Goal: Information Seeking & Learning: Compare options

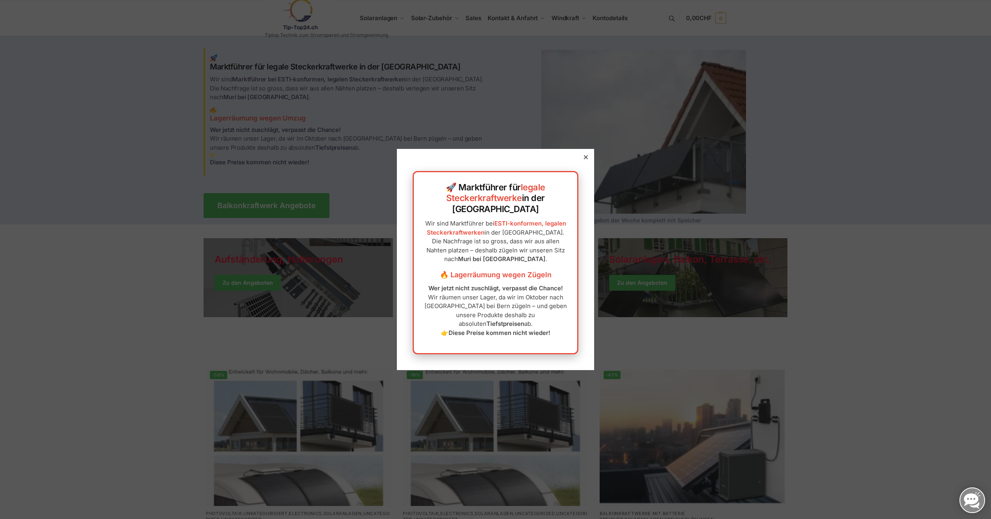
click at [584, 159] on icon at bounding box center [586, 157] width 4 height 4
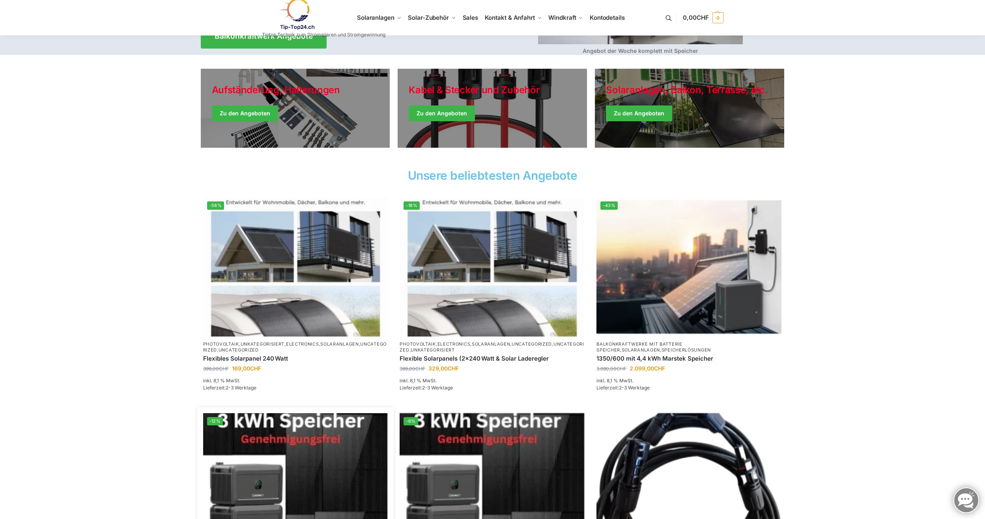
scroll to position [158, 0]
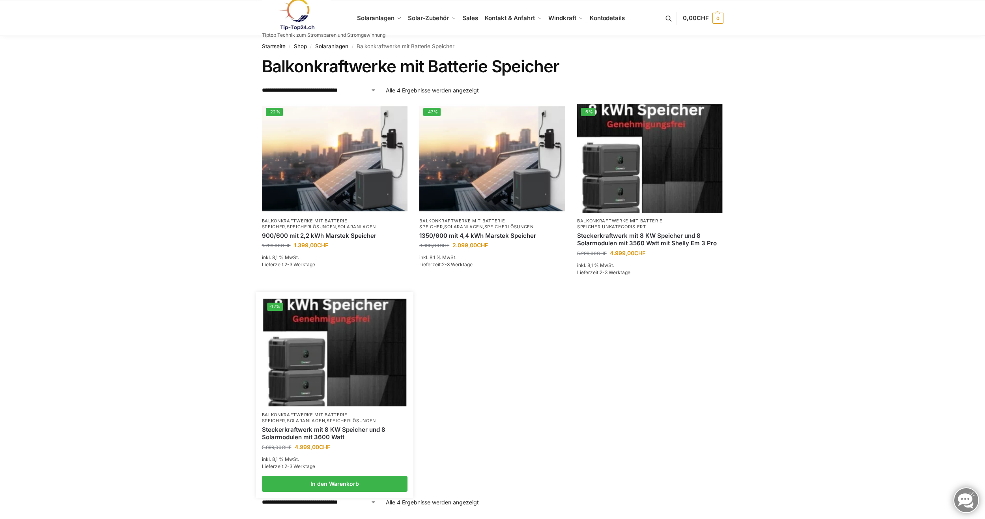
click at [299, 417] on link "Solaranlagen" at bounding box center [306, 420] width 38 height 6
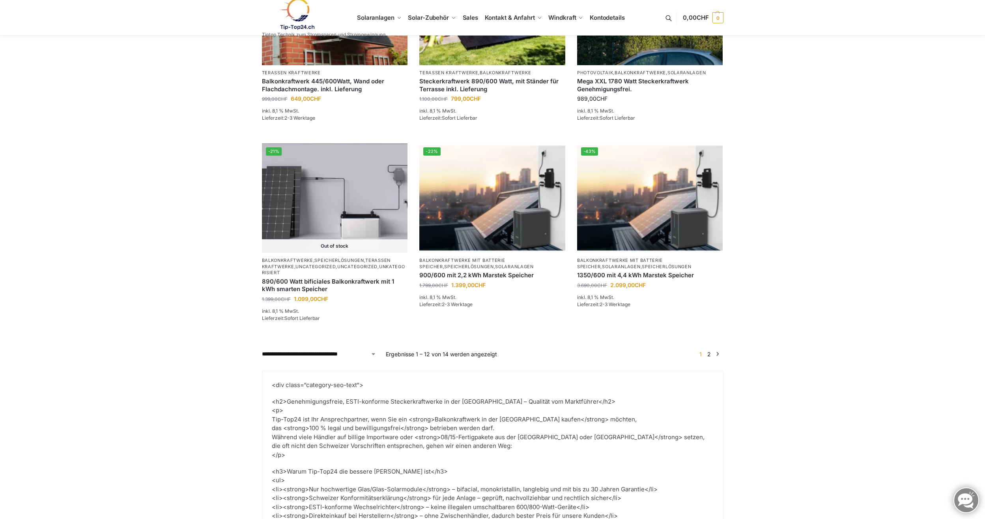
scroll to position [868, 0]
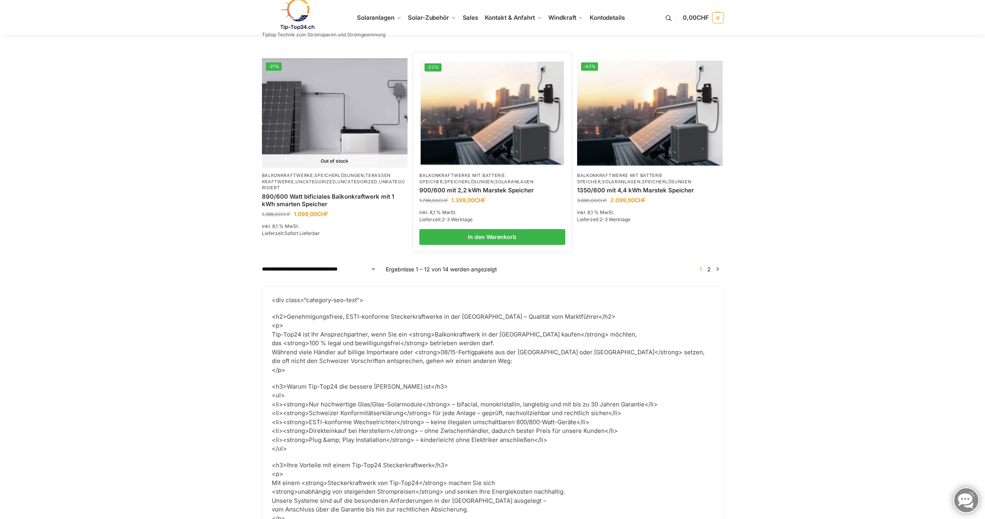
click at [468, 179] on link "Speicherlösungen" at bounding box center [468, 182] width 49 height 6
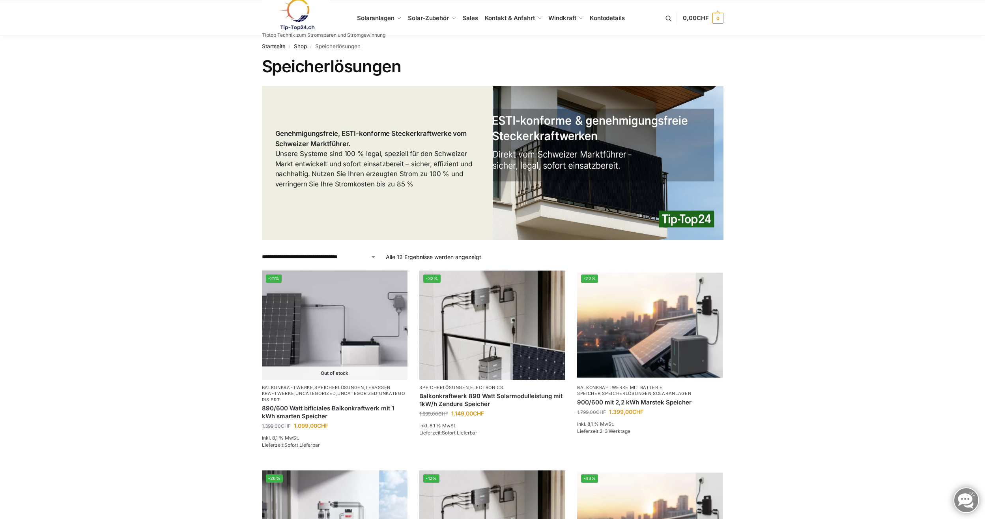
click at [384, 15] on link at bounding box center [324, 14] width 124 height 32
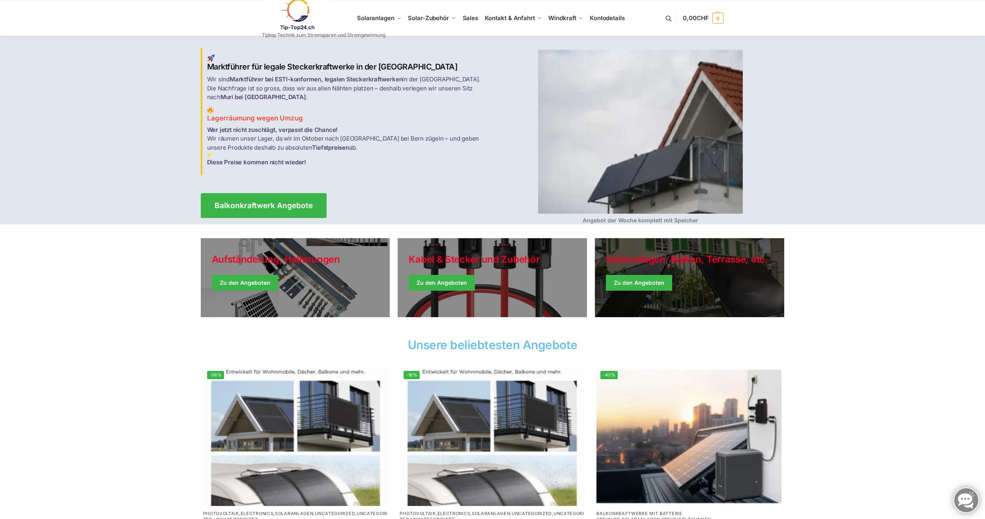
scroll to position [79, 0]
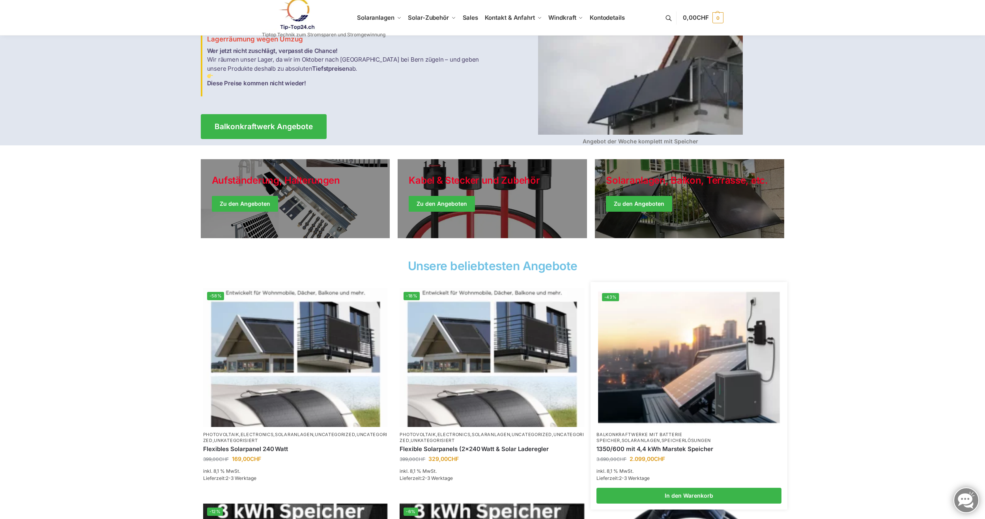
click at [656, 355] on img at bounding box center [690, 357] width 182 height 136
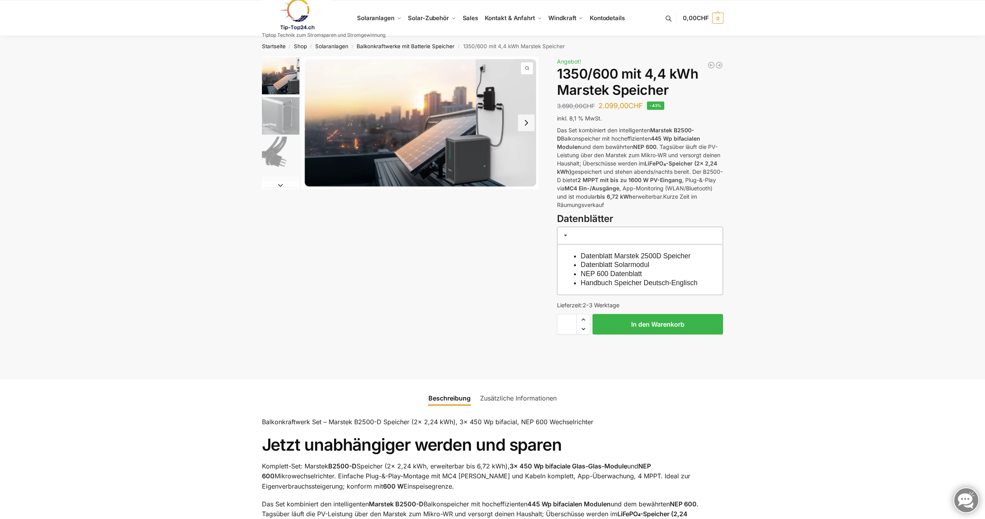
click at [616, 258] on link "Datenblatt Marstek 2500D Speicher" at bounding box center [636, 256] width 110 height 8
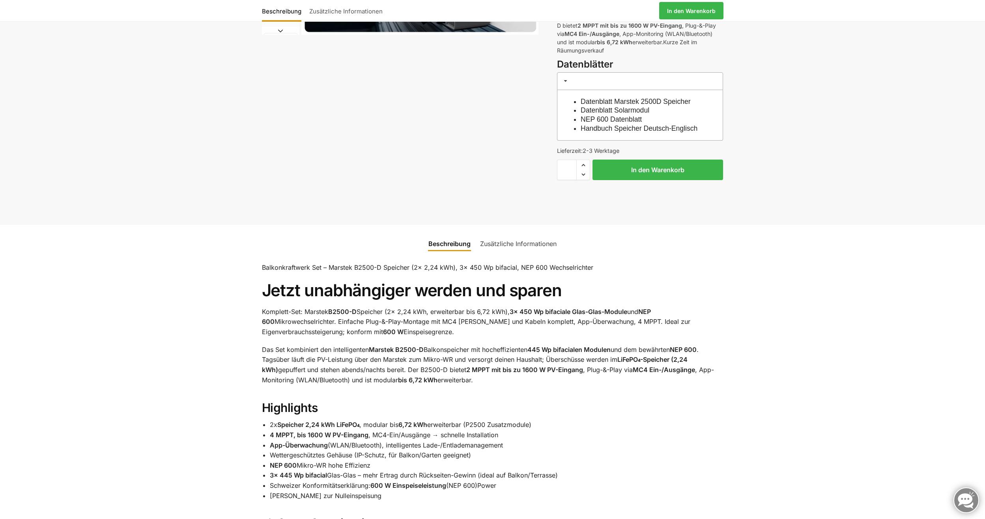
scroll to position [158, 0]
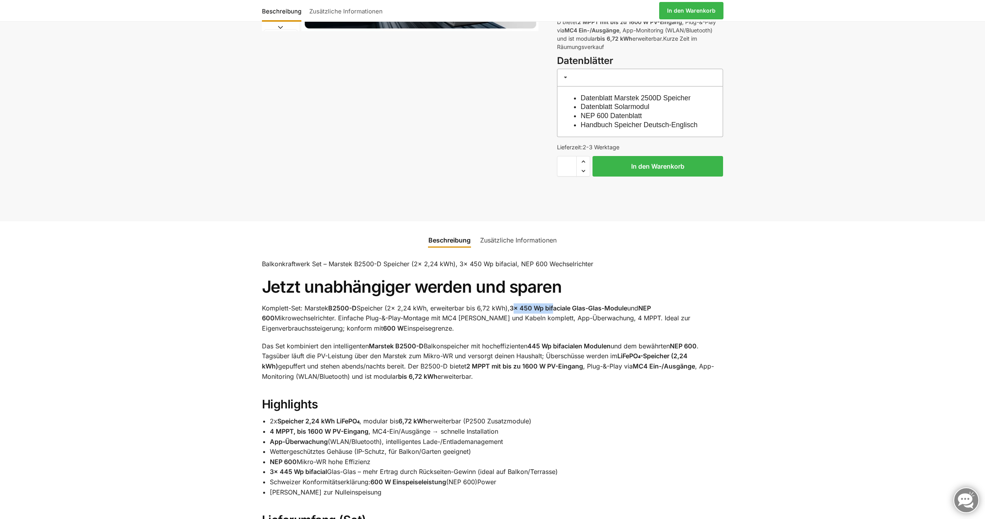
drag, startPoint x: 519, startPoint y: 315, endPoint x: 556, endPoint y: 313, distance: 37.5
click at [556, 312] on strong "3× 450 Wp bifaciale Glas-Glas-Module" at bounding box center [569, 308] width 118 height 8
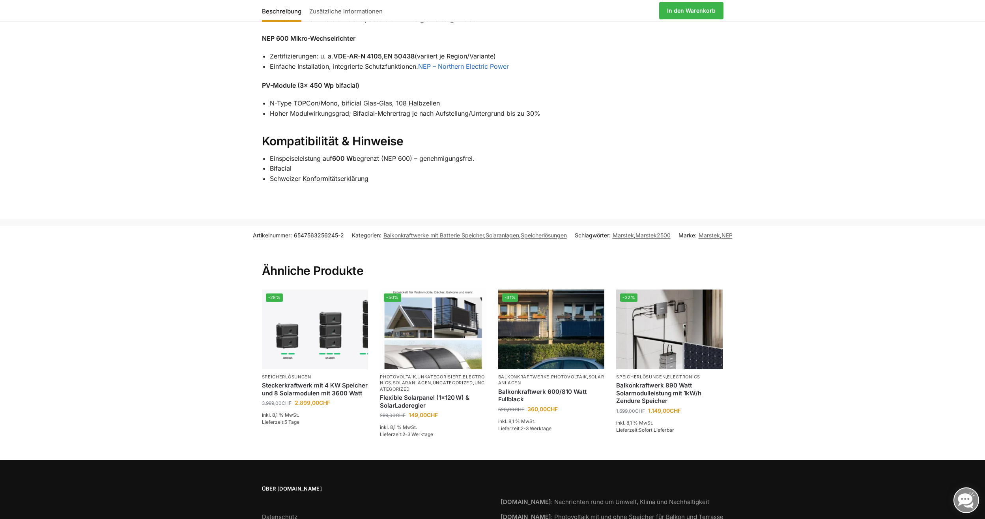
scroll to position [1018, 0]
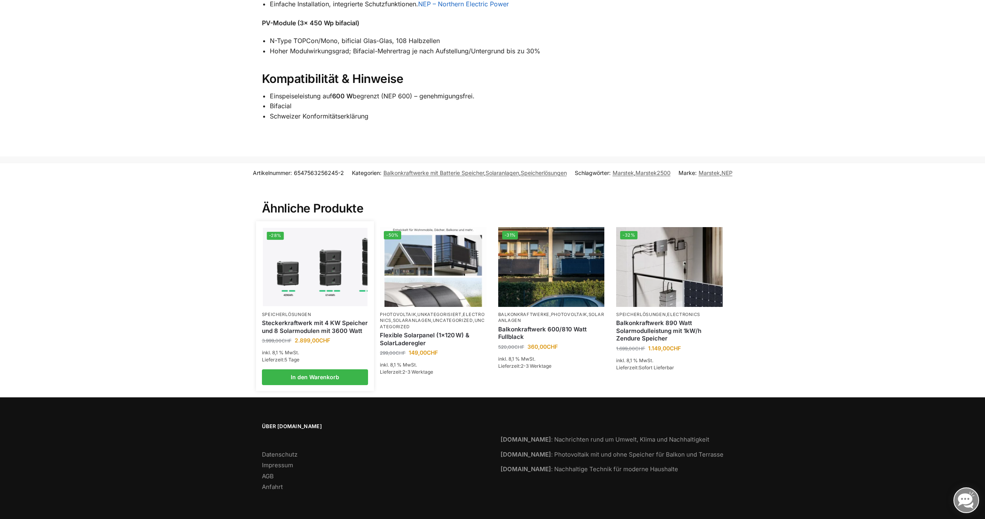
click at [322, 285] on img at bounding box center [315, 267] width 105 height 79
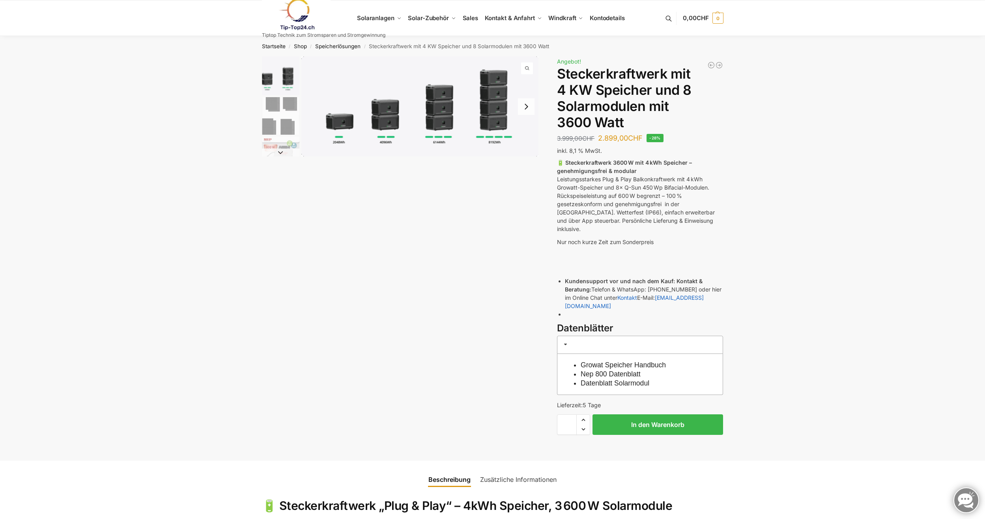
click at [322, 285] on div "Beschreibung Zusätzliche Informationen 3.999,00 CHF Ursprünglicher Preis war: 3…" at bounding box center [492, 257] width 495 height 403
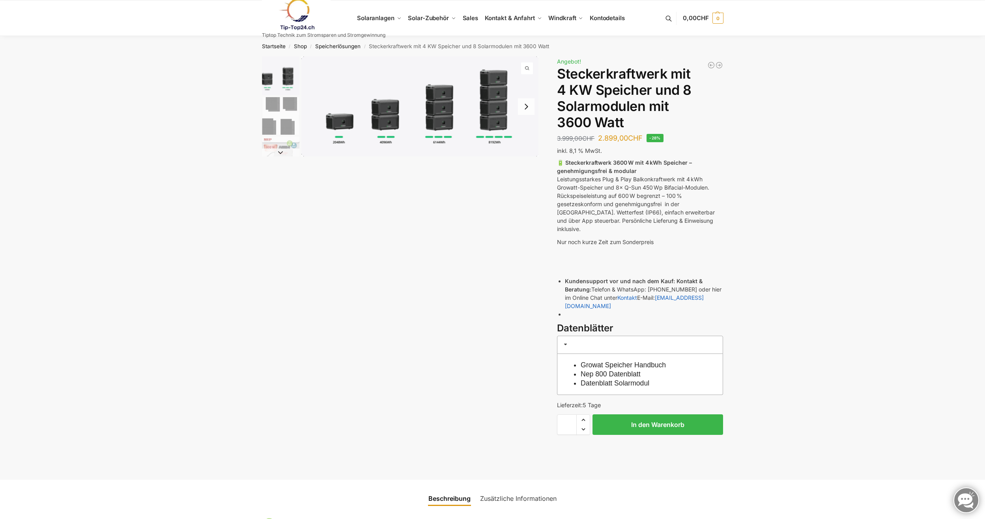
click at [284, 127] on img "2 / 9" at bounding box center [280, 115] width 37 height 37
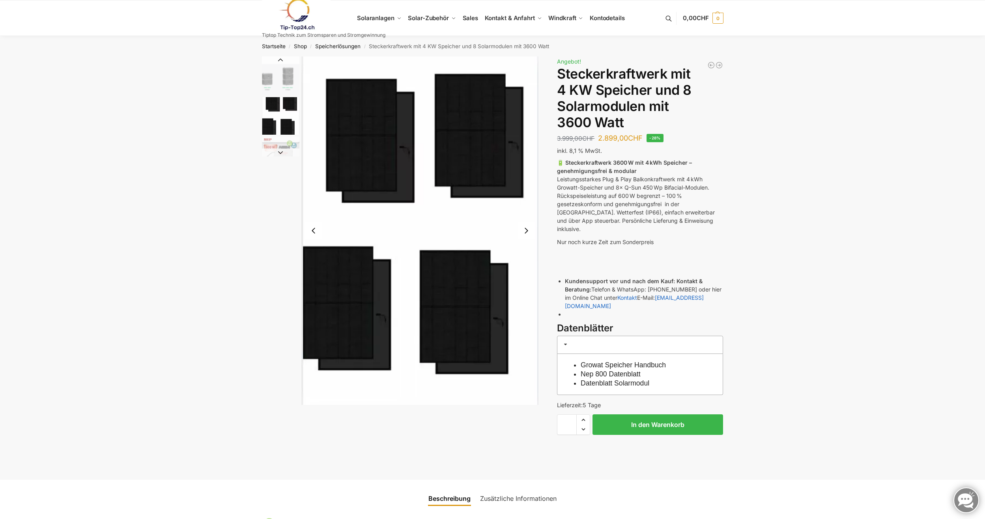
click at [284, 150] on button "Next slide" at bounding box center [280, 152] width 37 height 8
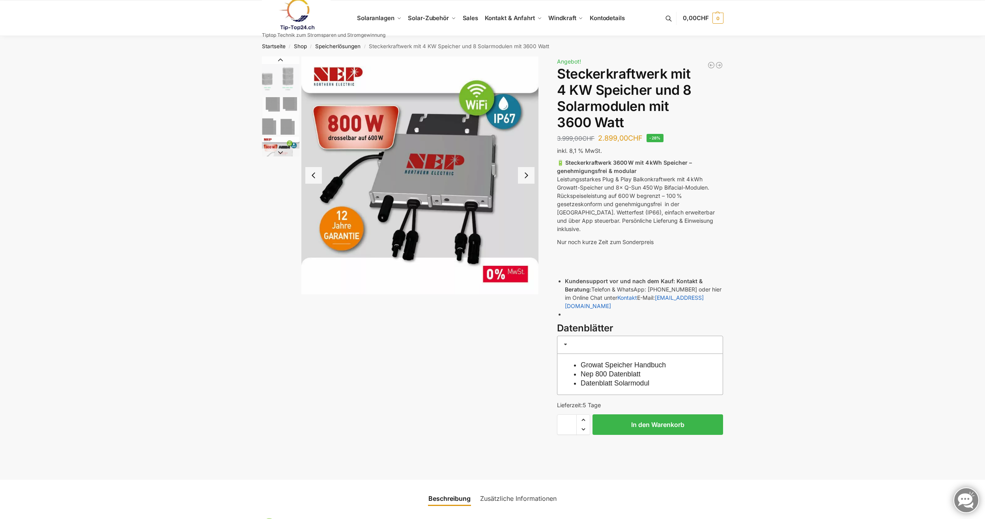
click at [284, 150] on button "Next slide" at bounding box center [280, 152] width 37 height 8
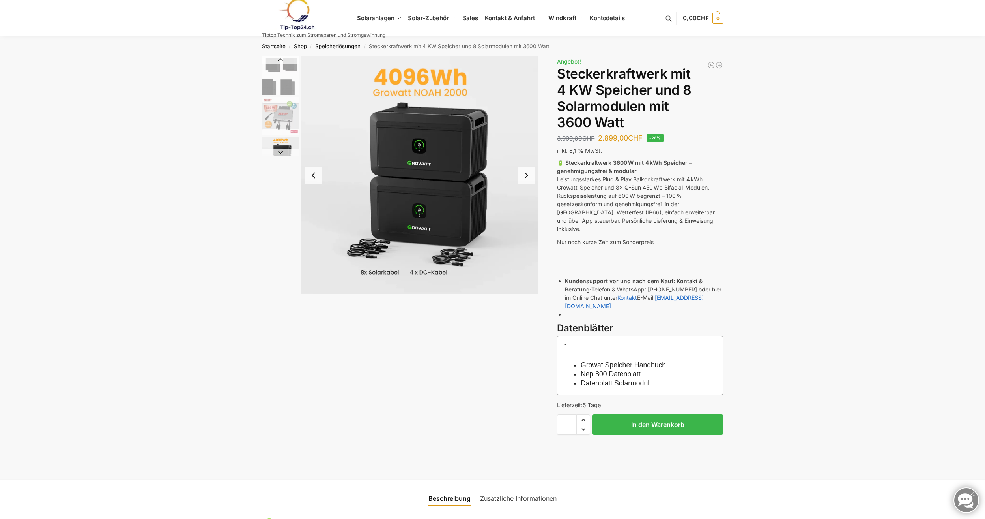
click at [284, 150] on button "Next slide" at bounding box center [280, 152] width 37 height 8
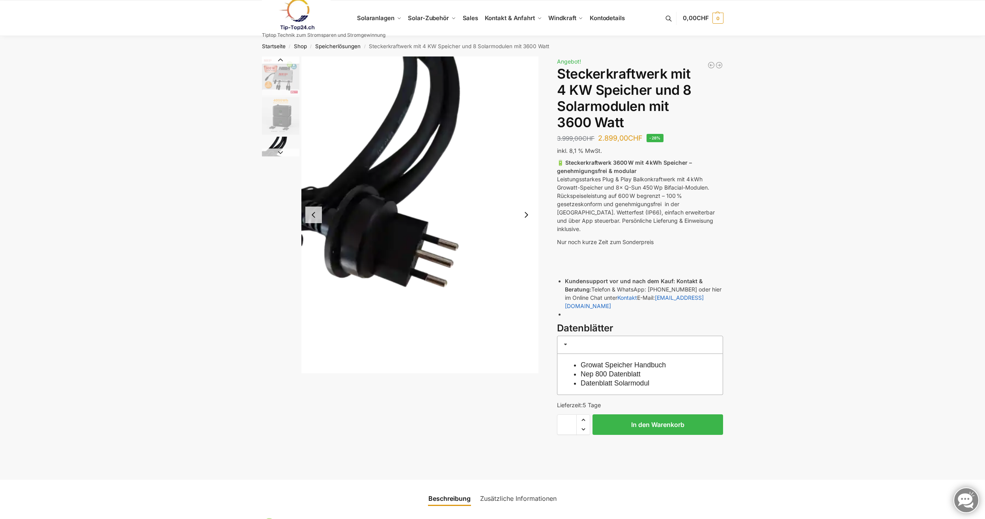
click at [284, 150] on button "Next slide" at bounding box center [280, 152] width 37 height 8
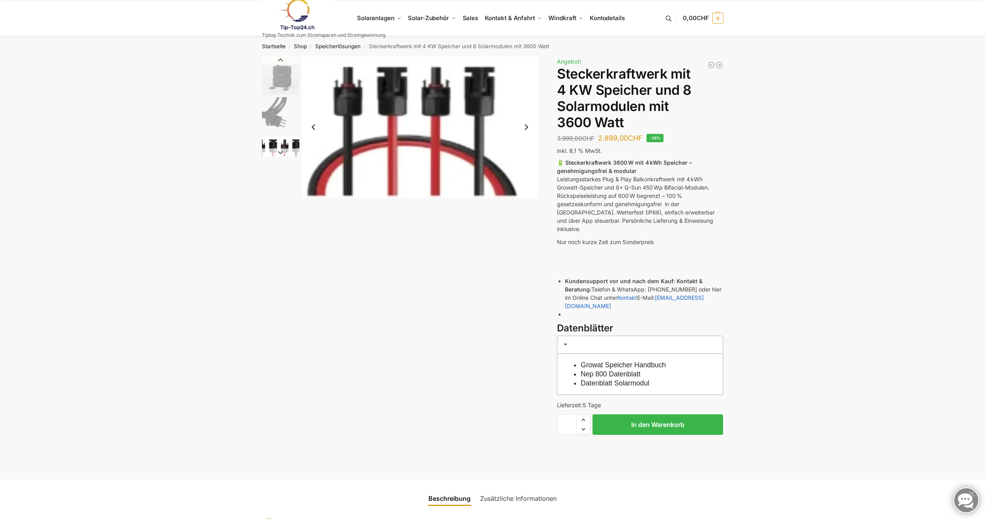
click at [284, 150] on button "Next slide" at bounding box center [280, 152] width 37 height 8
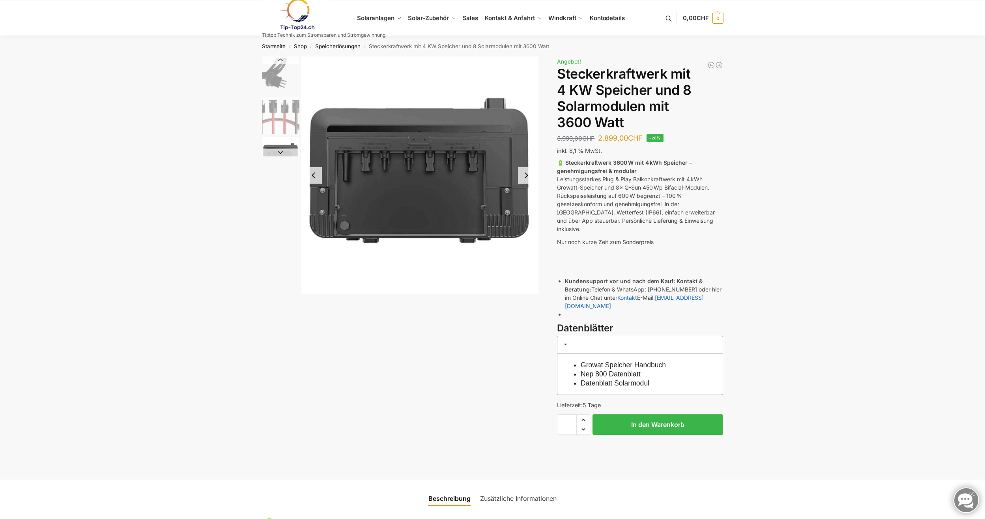
click at [284, 150] on button "Next slide" at bounding box center [280, 152] width 37 height 8
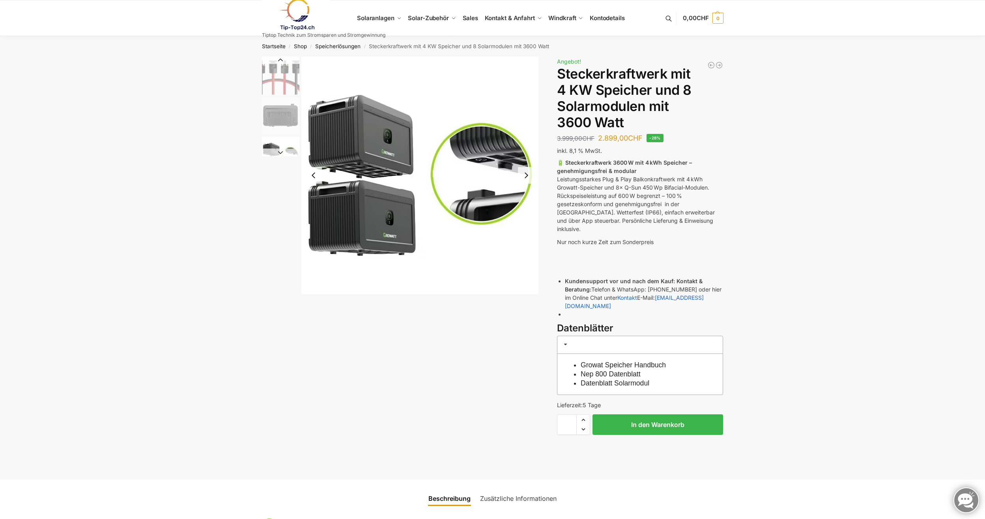
click at [284, 150] on button "Next slide" at bounding box center [280, 152] width 37 height 8
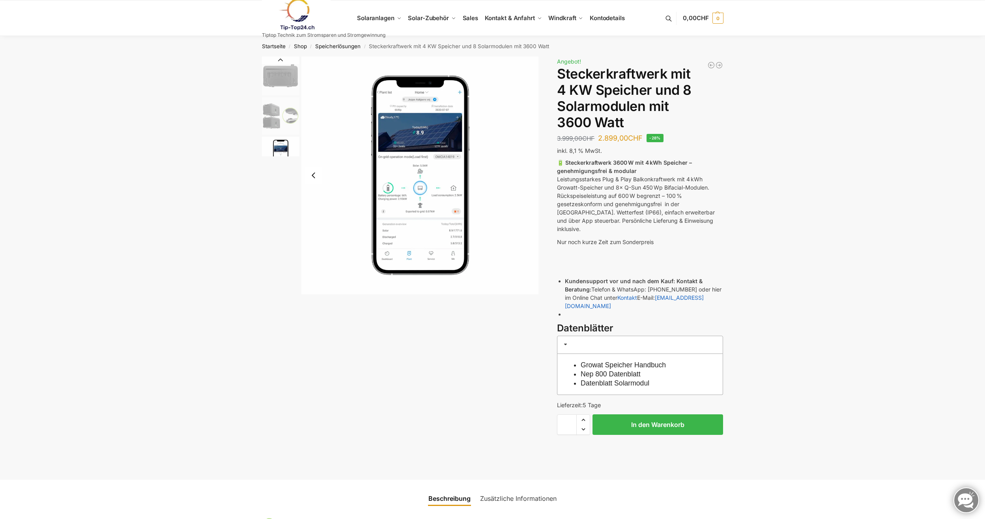
click at [284, 150] on img "9 / 9" at bounding box center [280, 155] width 37 height 37
click at [313, 176] on button "Previous slide" at bounding box center [313, 175] width 17 height 17
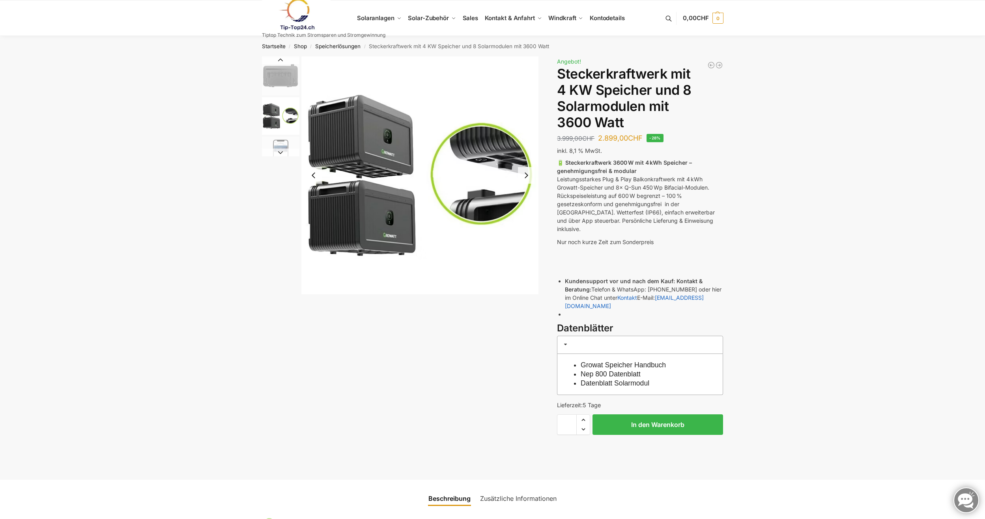
click at [313, 176] on button "Previous slide" at bounding box center [313, 175] width 17 height 17
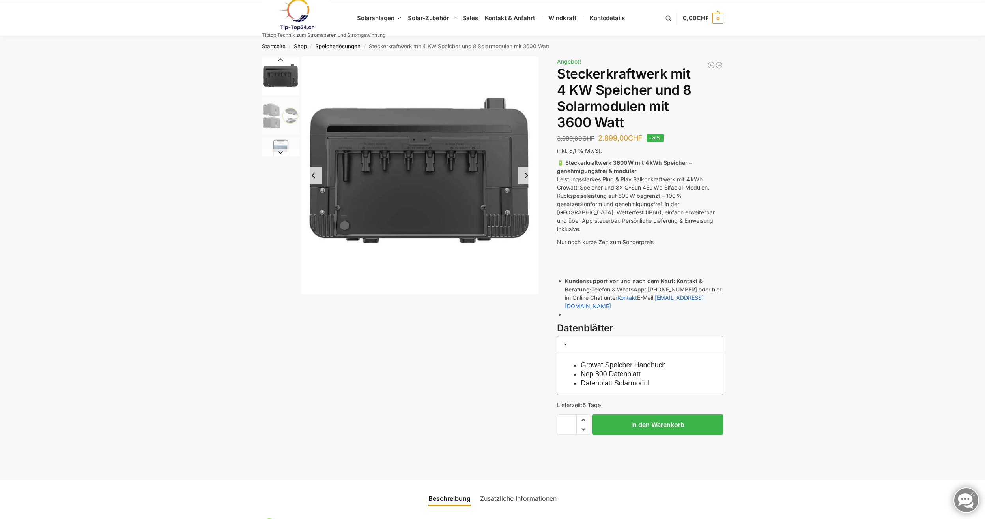
click at [313, 176] on button "Previous slide" at bounding box center [313, 175] width 17 height 17
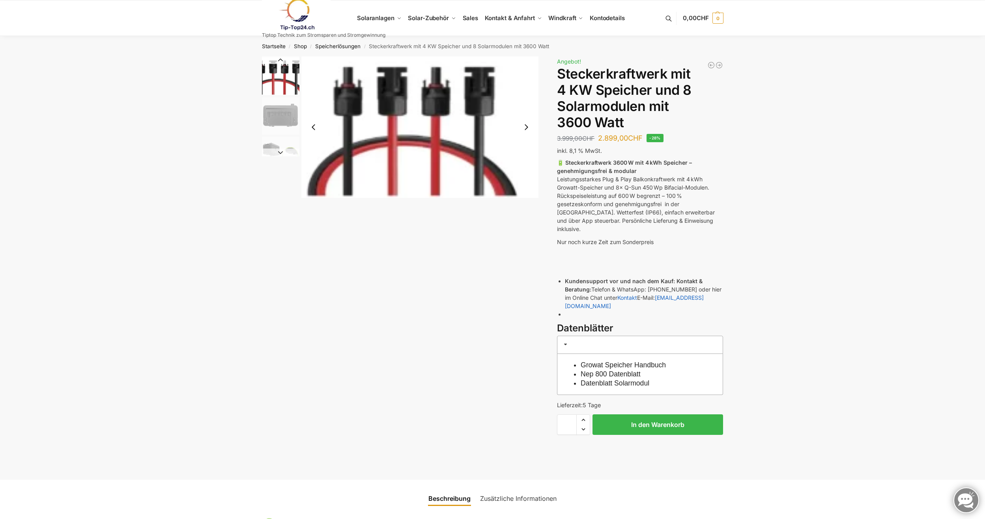
click at [313, 176] on img "6 / 9" at bounding box center [420, 126] width 238 height 141
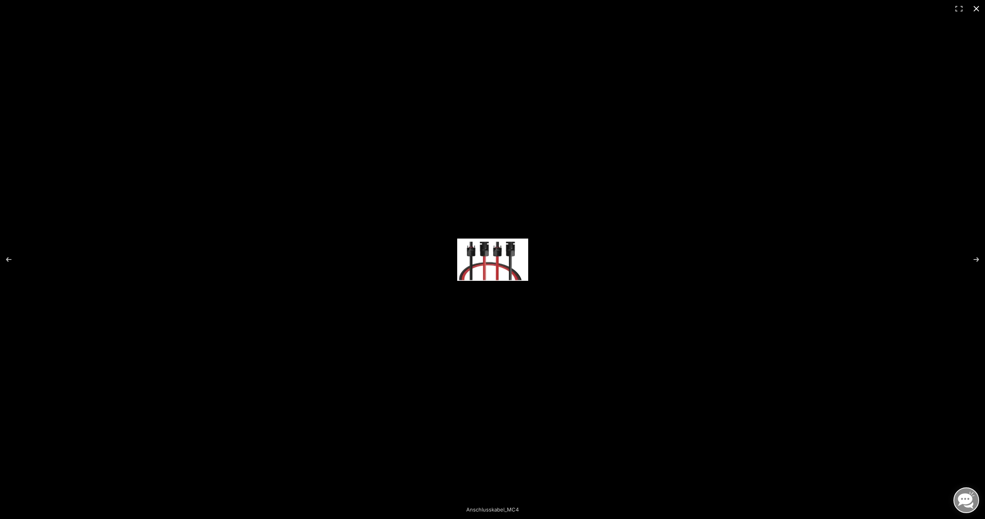
click at [981, 9] on button "Close (Esc)" at bounding box center [976, 8] width 17 height 17
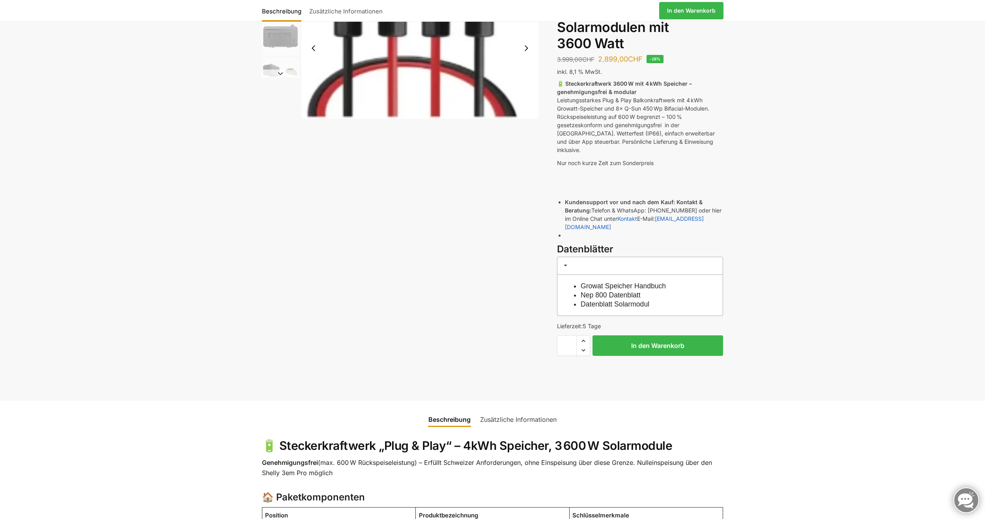
scroll to position [158, 0]
